Goal: Check status: Check status

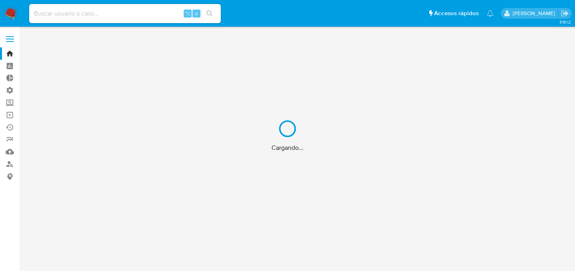
click at [105, 14] on div "Cargando..." at bounding box center [287, 135] width 575 height 271
click at [107, 13] on div "Cargando..." at bounding box center [287, 135] width 575 height 271
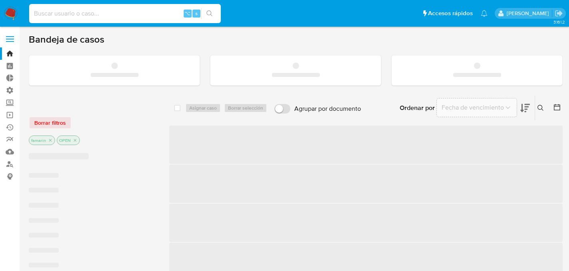
click at [107, 13] on input at bounding box center [125, 13] width 192 height 10
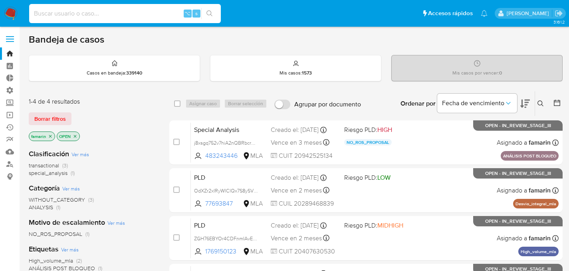
paste input "378236011"
type input "378236011"
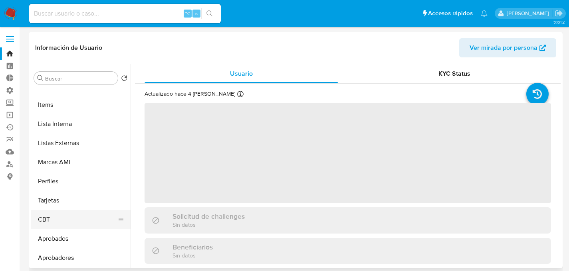
scroll to position [2, 0]
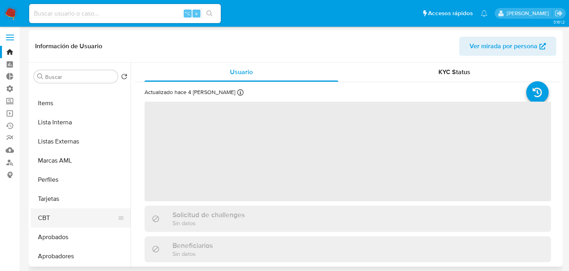
select select "10"
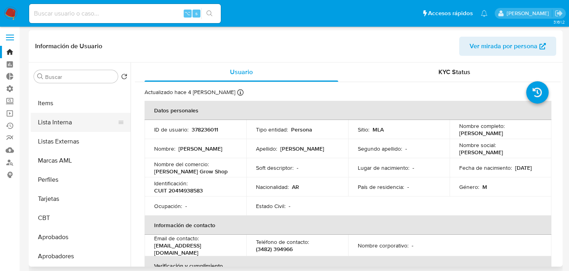
click at [64, 123] on button "Lista Interna" at bounding box center [77, 122] width 93 height 19
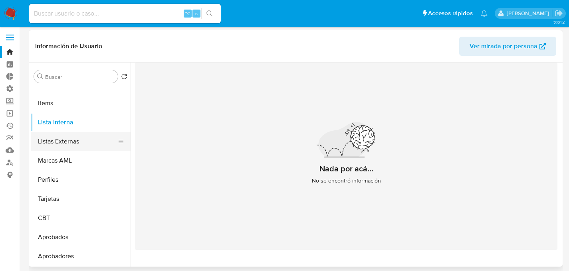
click at [57, 145] on button "Listas Externas" at bounding box center [77, 141] width 93 height 19
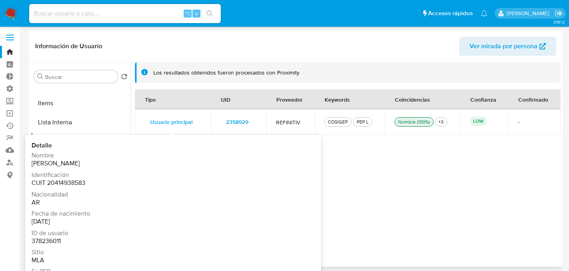
click at [186, 121] on span "Usuario principal" at bounding box center [171, 122] width 42 height 11
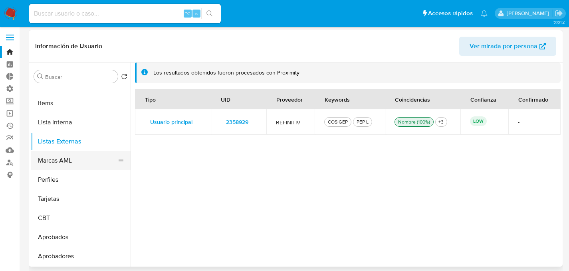
click at [72, 158] on button "Marcas AML" at bounding box center [77, 160] width 93 height 19
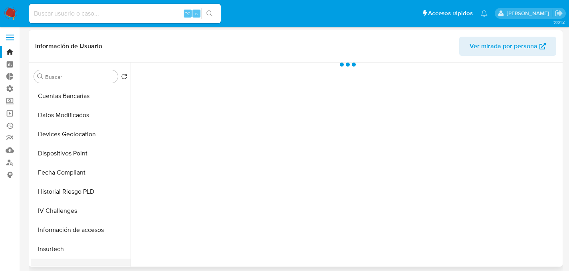
scroll to position [414, 0]
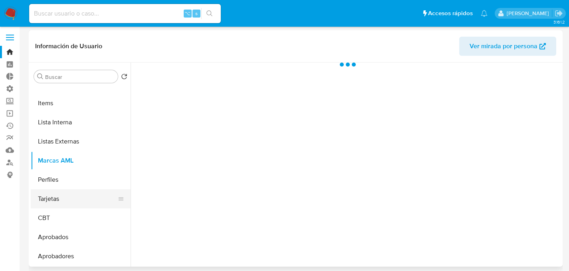
click at [55, 194] on button "Tarjetas" at bounding box center [77, 199] width 93 height 19
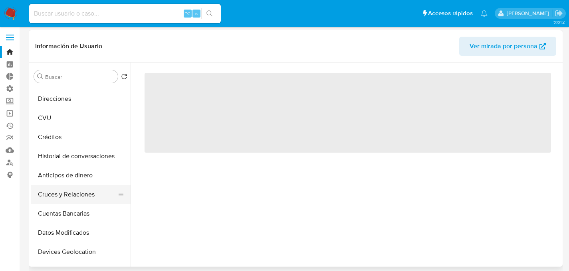
scroll to position [0, 0]
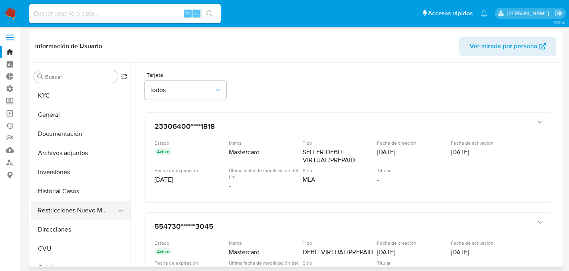
click at [99, 202] on button "Restricciones Nuevo Mundo" at bounding box center [77, 210] width 93 height 19
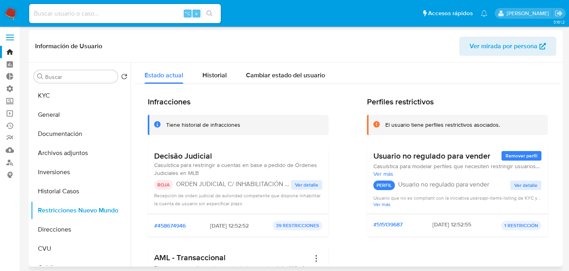
click at [301, 148] on div "Decisão Judicial Casuística para restringir a cuentas en base a pedido de Órden…" at bounding box center [238, 179] width 181 height 69
click at [65, 100] on button "KYC" at bounding box center [77, 95] width 93 height 19
